Goal: Task Accomplishment & Management: Use online tool/utility

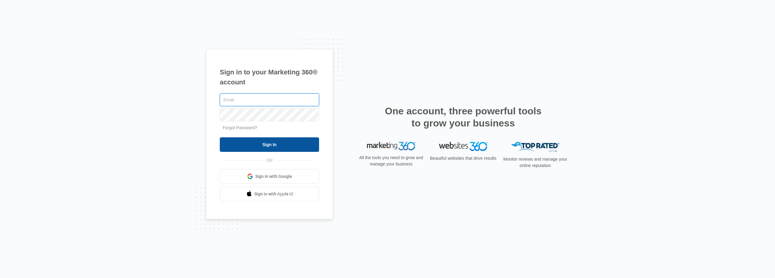
type input "HernanServices@Outlook.com"
click at [253, 145] on input "Sign In" at bounding box center [269, 144] width 99 height 15
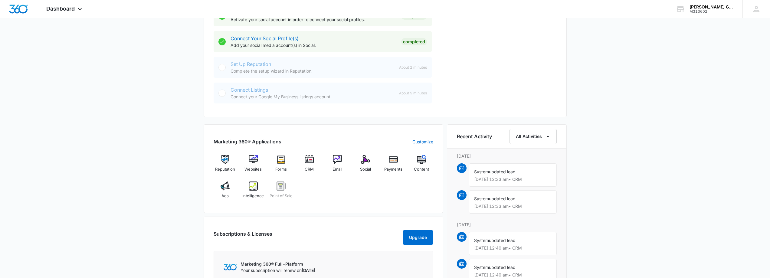
scroll to position [272, 0]
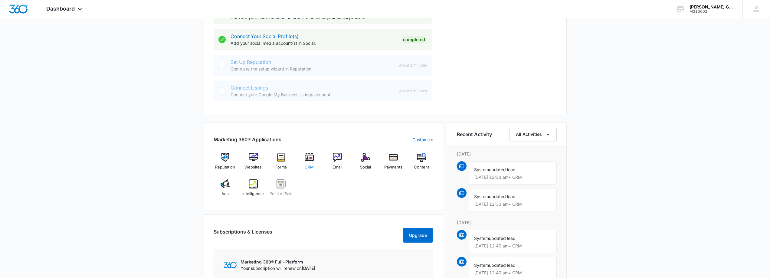
click at [311, 162] on img at bounding box center [309, 157] width 9 height 9
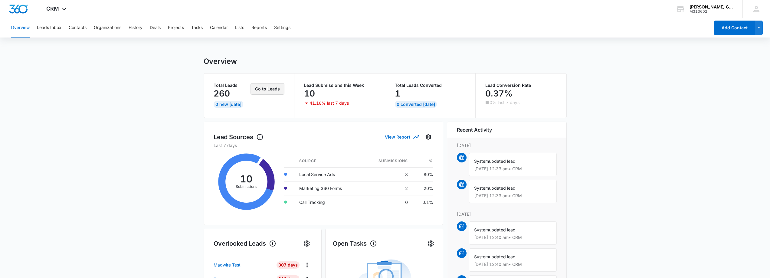
click at [267, 90] on button "Go to Leads" at bounding box center [268, 89] width 34 height 12
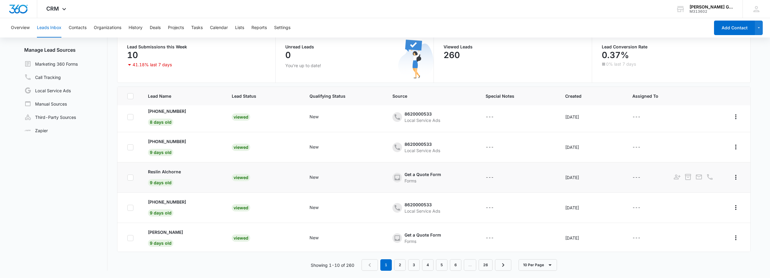
scroll to position [156, 0]
click at [400, 266] on link "2" at bounding box center [400, 265] width 12 height 12
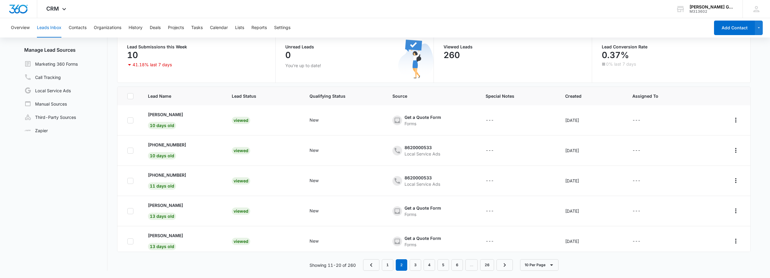
scroll to position [0, 0]
click at [390, 268] on link "1" at bounding box center [388, 265] width 12 height 12
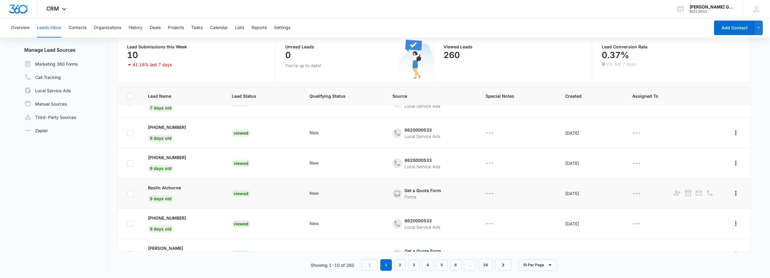
scroll to position [156, 0]
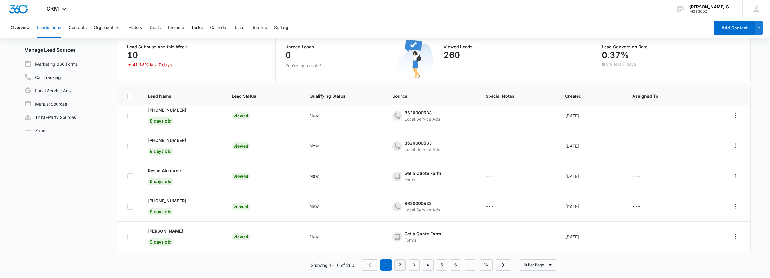
click at [403, 264] on link "2" at bounding box center [400, 265] width 12 height 12
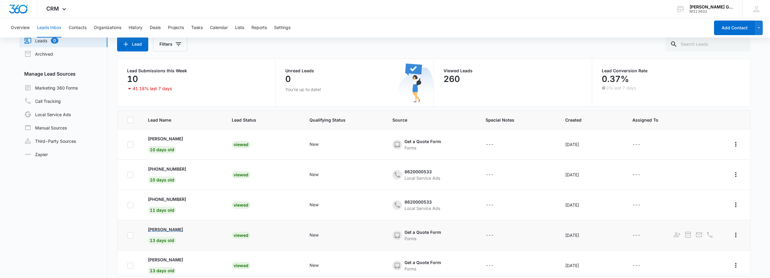
scroll to position [0, 0]
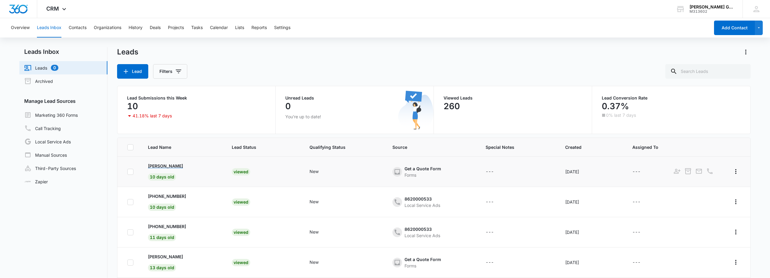
click at [168, 166] on p "[PERSON_NAME]" at bounding box center [165, 166] width 35 height 6
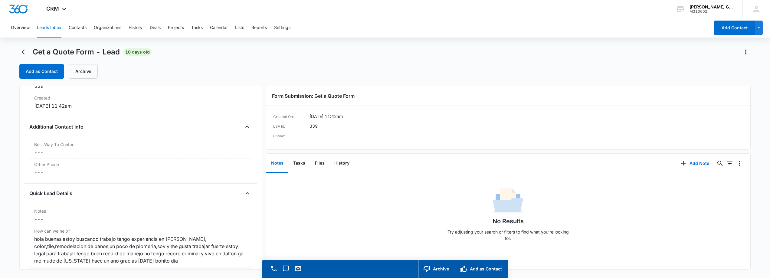
scroll to position [484, 0]
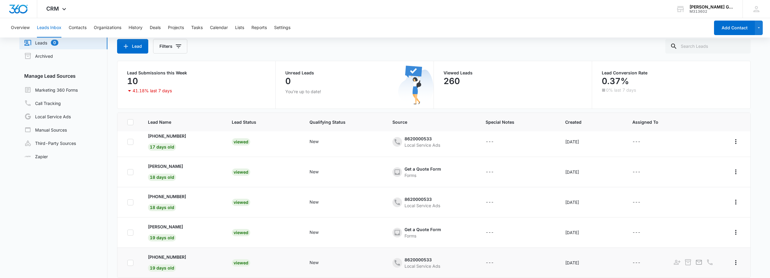
scroll to position [51, 0]
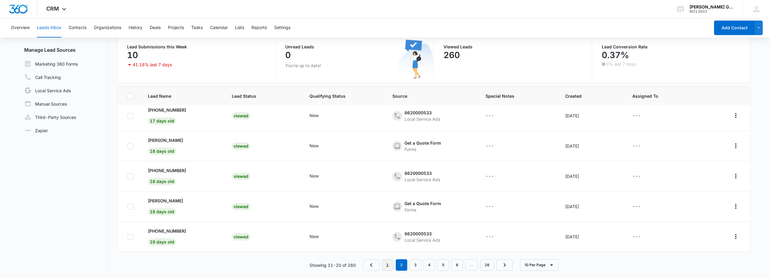
click at [388, 266] on link "1" at bounding box center [388, 265] width 12 height 12
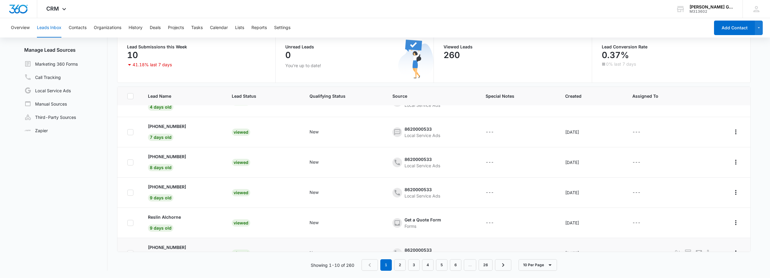
scroll to position [156, 0]
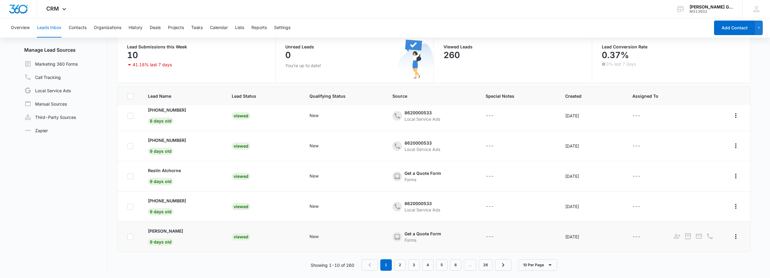
click at [239, 237] on div "Viewed" at bounding box center [241, 236] width 18 height 7
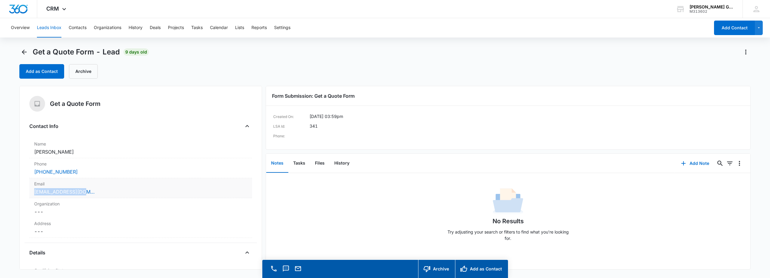
drag, startPoint x: 84, startPoint y: 193, endPoint x: 32, endPoint y: 191, distance: 51.2
click at [34, 192] on div "Email Cancel Save Changes [EMAIL_ADDRESS][DOMAIN_NAME]" at bounding box center [140, 188] width 223 height 20
click at [198, 213] on button "Cancel" at bounding box center [198, 215] width 21 height 12
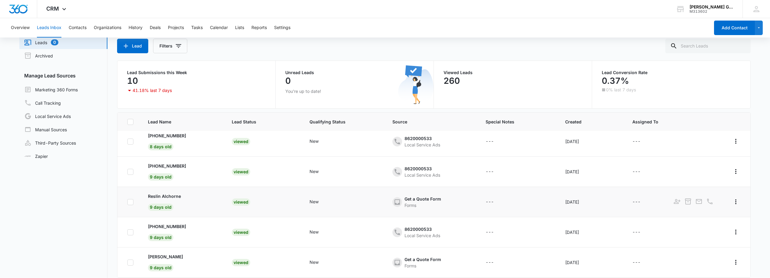
scroll to position [51, 0]
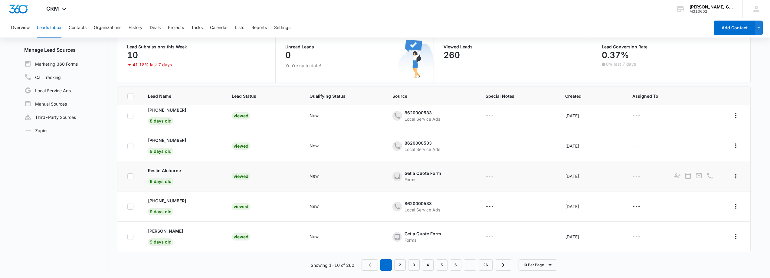
click at [240, 177] on div "Viewed" at bounding box center [241, 176] width 18 height 7
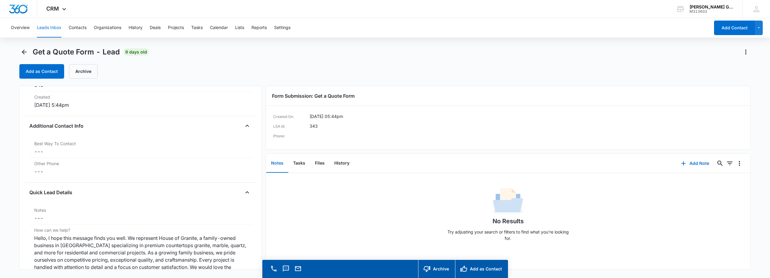
scroll to position [454, 0]
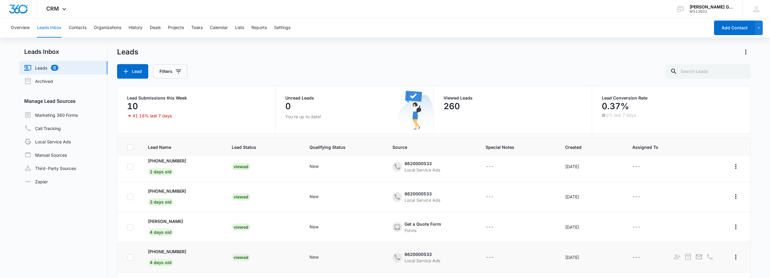
scroll to position [5, 0]
click at [165, 223] on p "[PERSON_NAME]" at bounding box center [165, 222] width 35 height 6
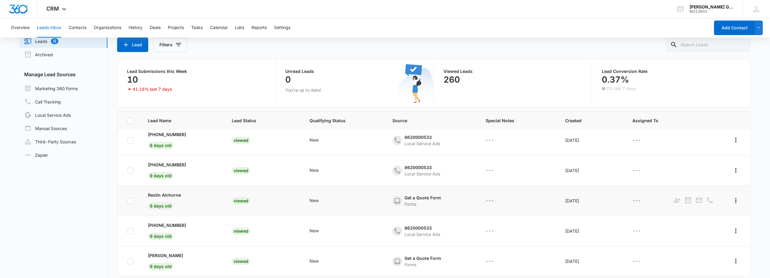
scroll to position [51, 0]
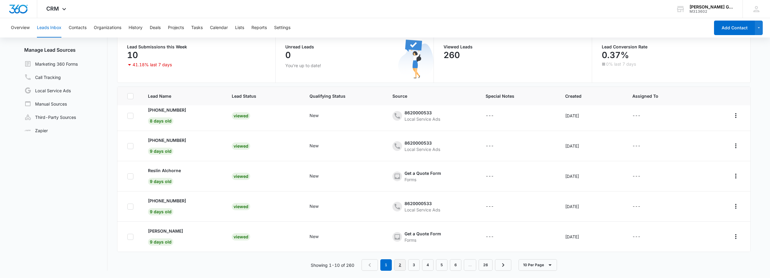
click at [400, 267] on link "2" at bounding box center [400, 265] width 12 height 12
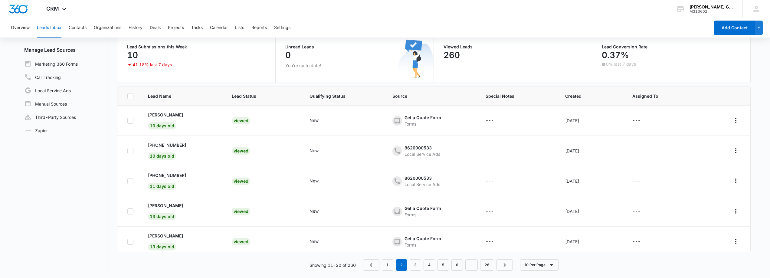
scroll to position [156, 0]
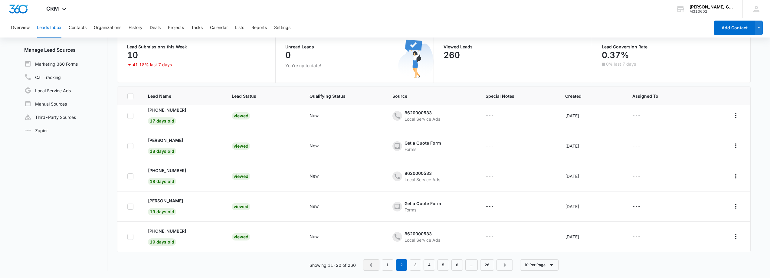
click at [374, 265] on icon "Previous Page" at bounding box center [371, 265] width 7 height 7
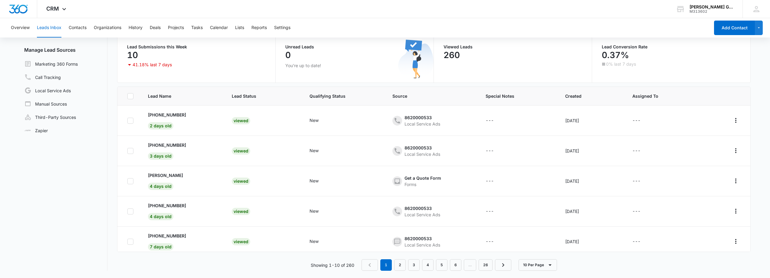
click at [374, 265] on nav "1 2 3 4 5 6 … 26" at bounding box center [437, 265] width 150 height 12
